Goal: Task Accomplishment & Management: Use online tool/utility

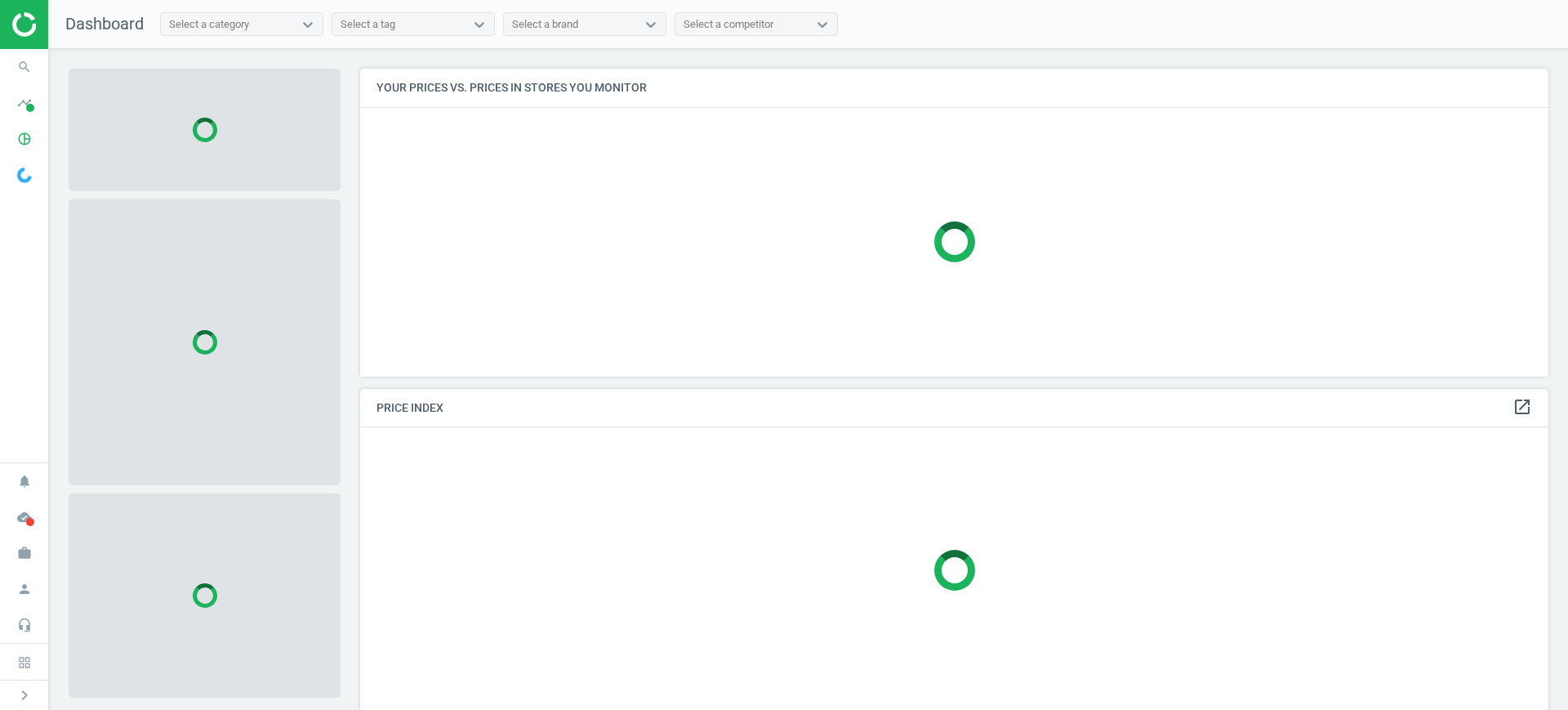
scroll to position [339, 1205]
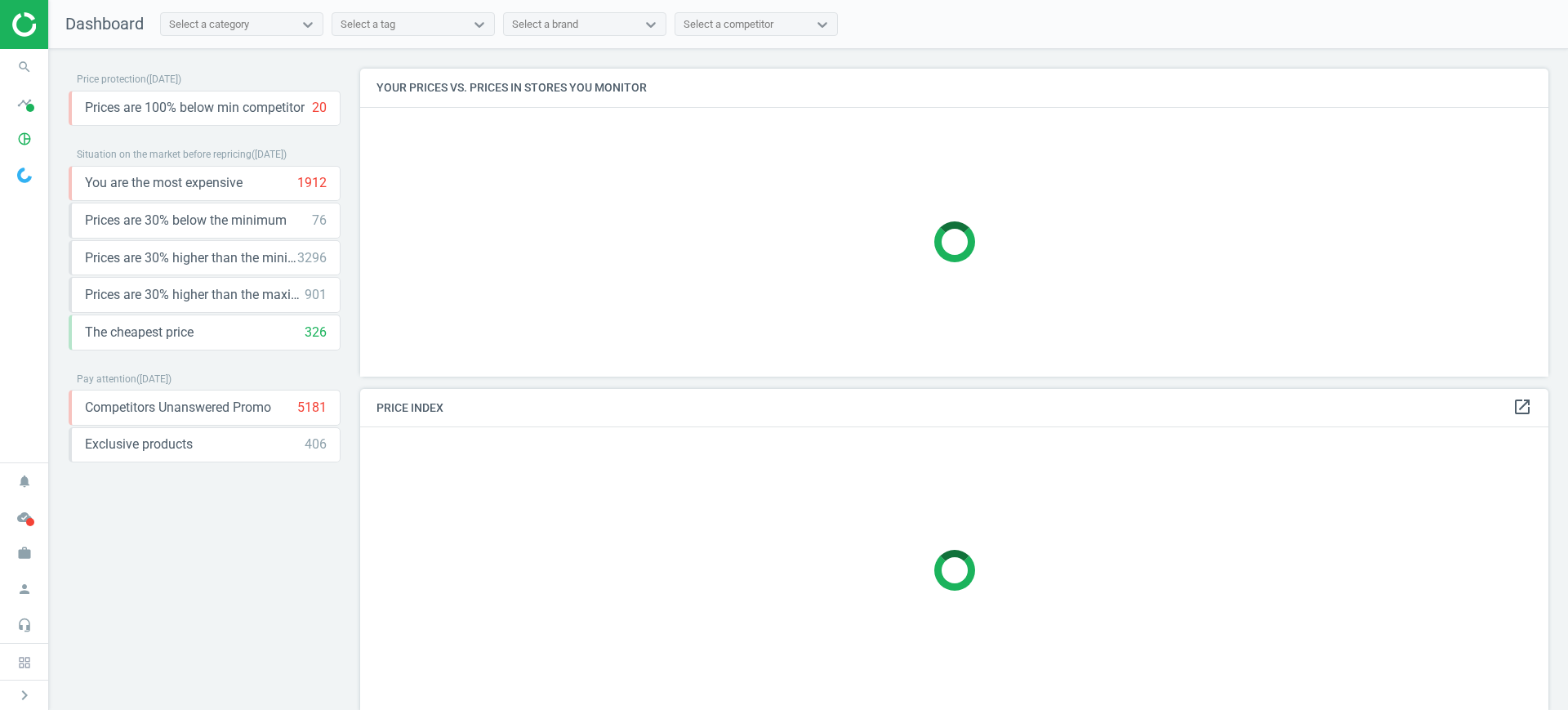
click at [18, 564] on icon "work" at bounding box center [24, 553] width 31 height 31
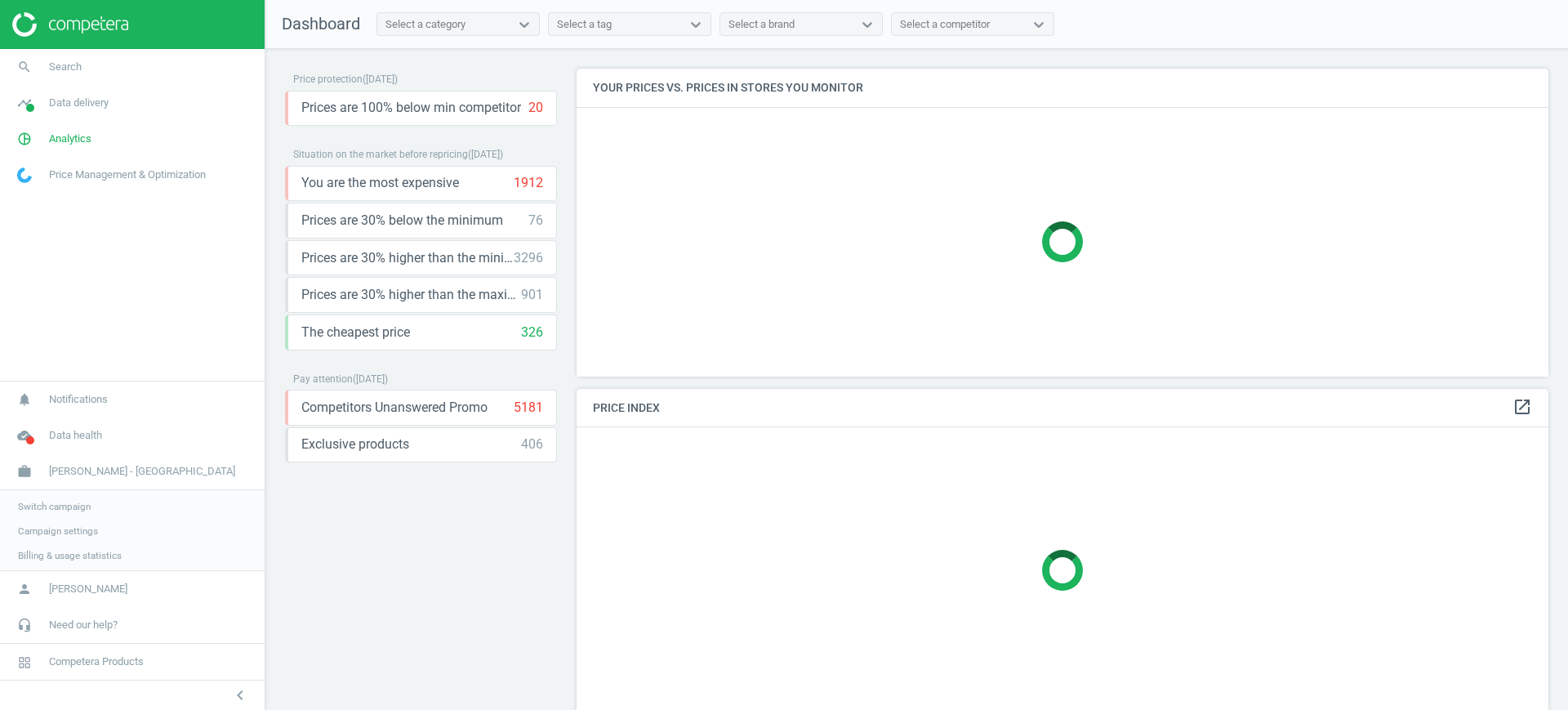
scroll to position [339, 989]
click at [48, 503] on span "Switch campaign" at bounding box center [54, 505] width 73 height 13
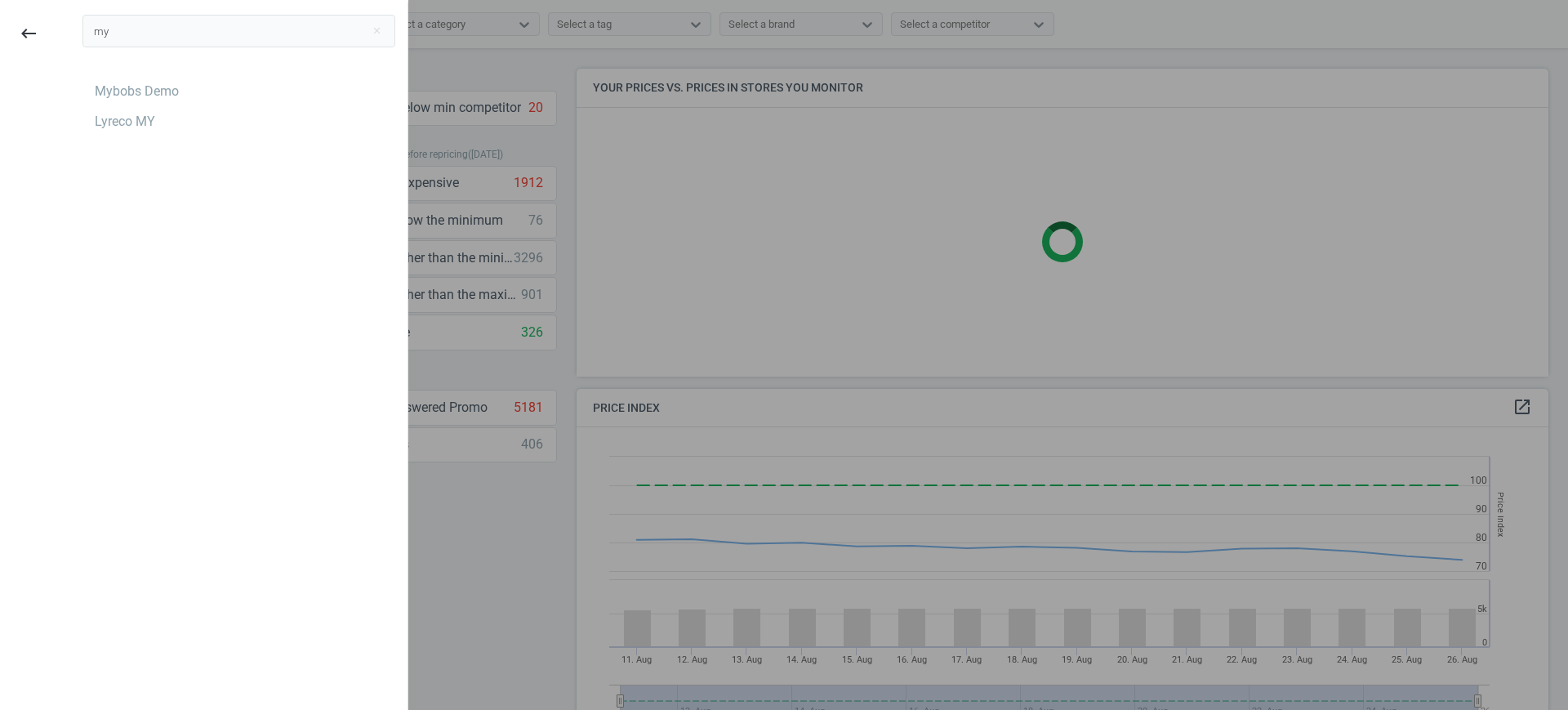
scroll to position [408, 989]
type input "my"
click at [171, 89] on div "Mybobs Demo" at bounding box center [136, 92] width 84 height 18
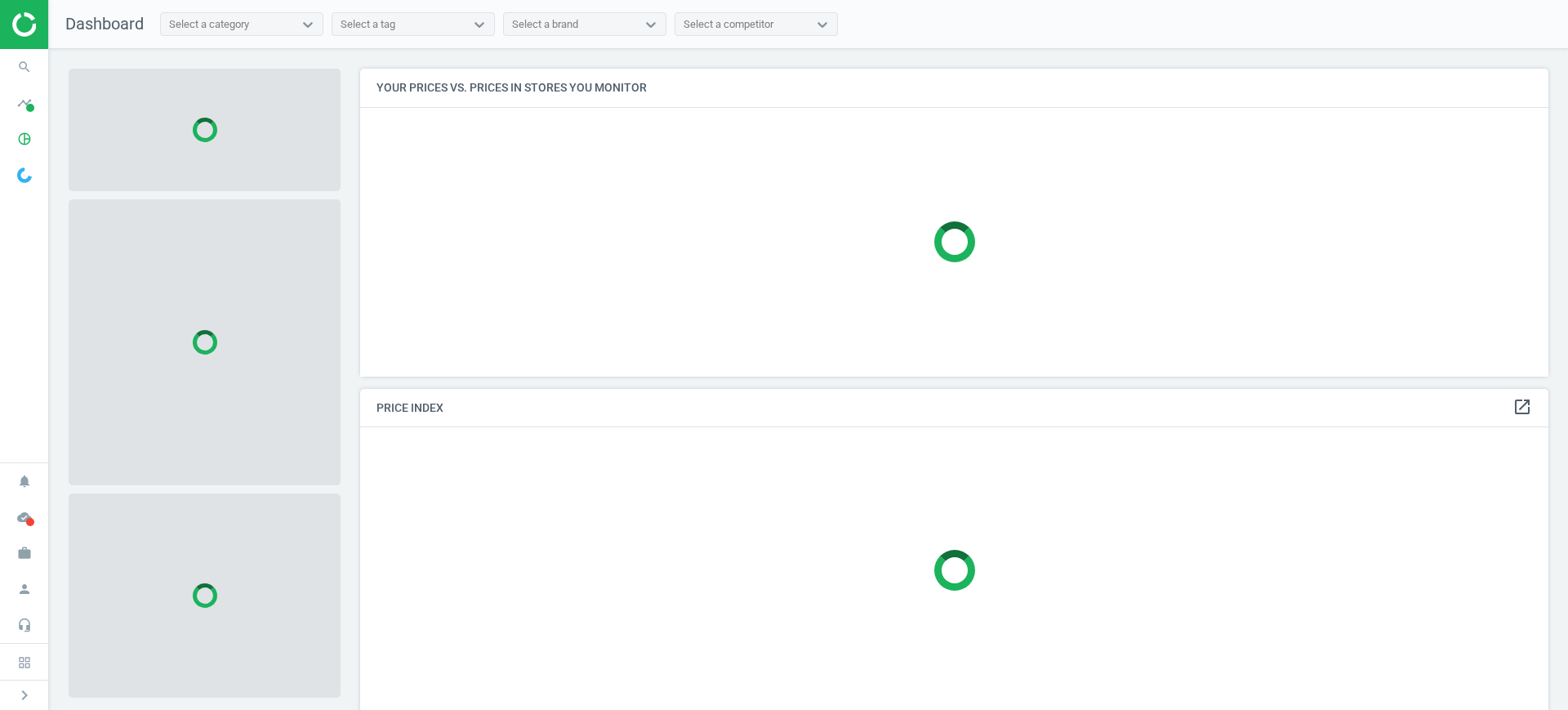
scroll to position [8, 8]
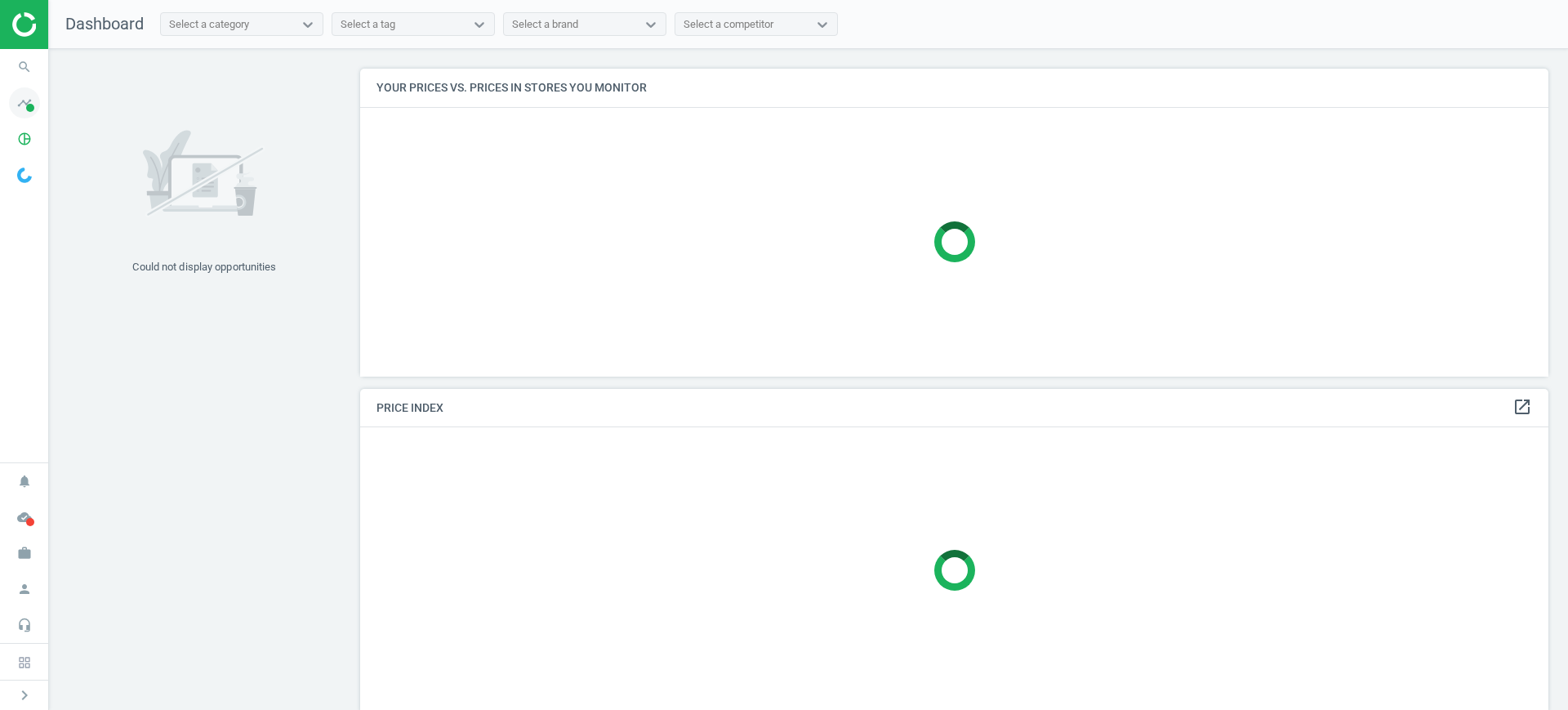
click at [31, 100] on icon "timeline" at bounding box center [24, 103] width 31 height 31
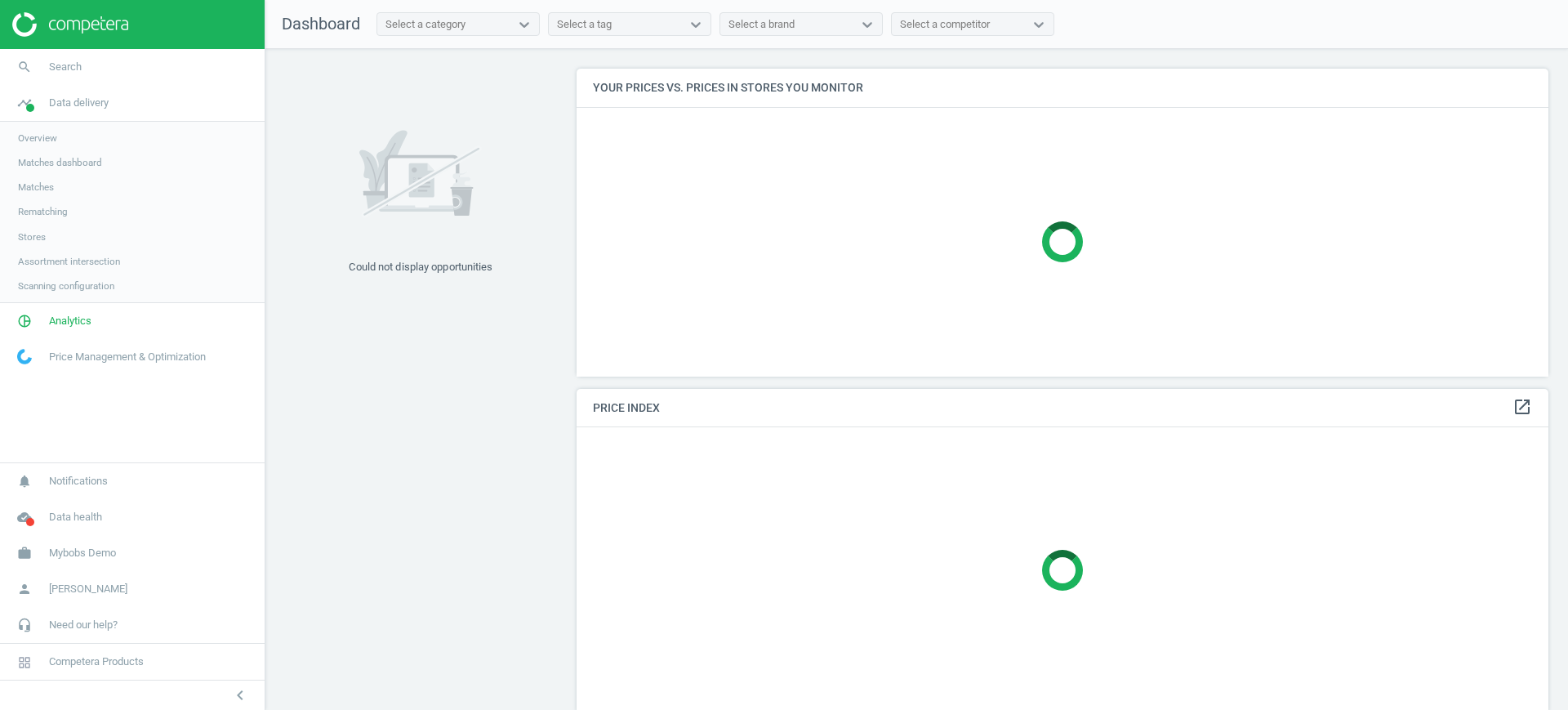
scroll to position [339, 989]
click at [24, 228] on link "Stores" at bounding box center [132, 236] width 265 height 24
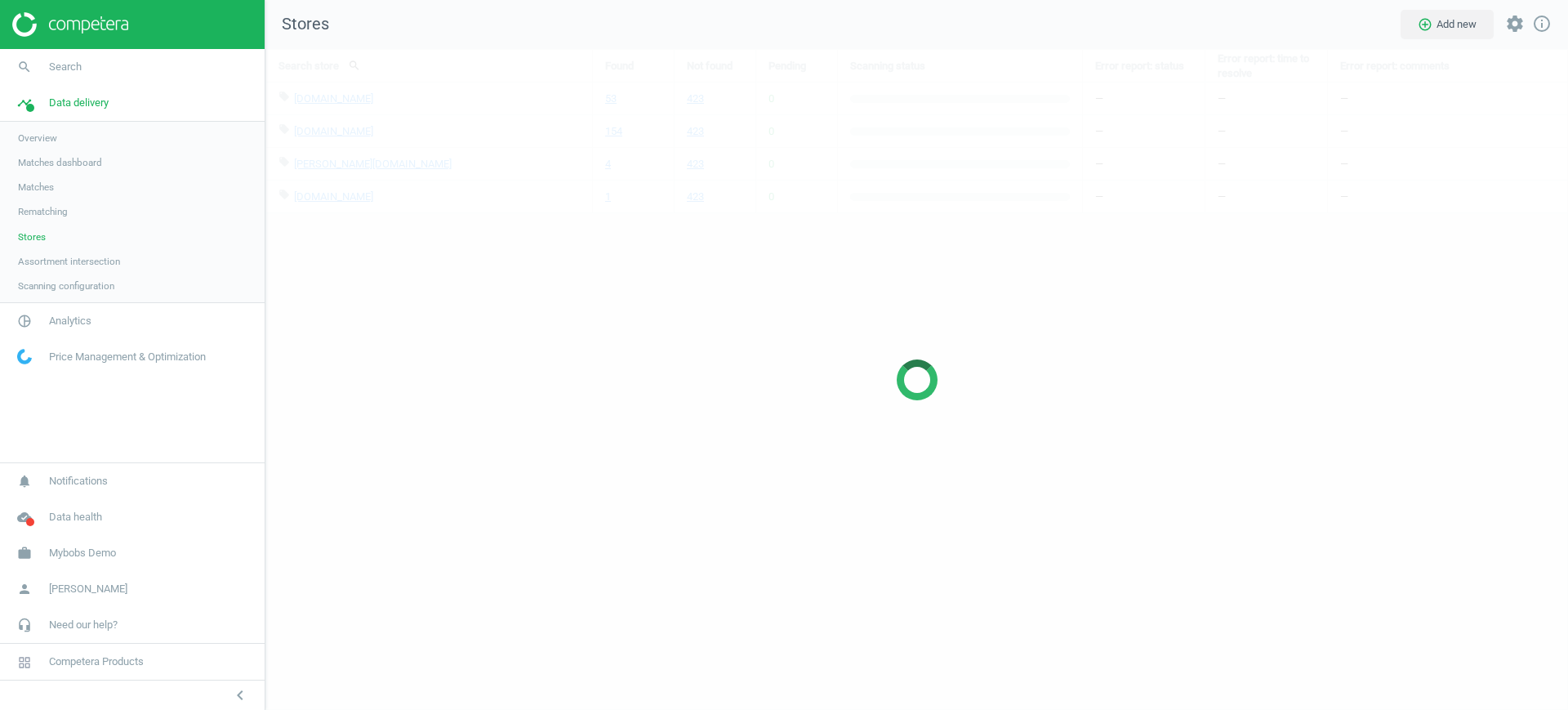
scroll to position [693, 1335]
